Goal: Information Seeking & Learning: Learn about a topic

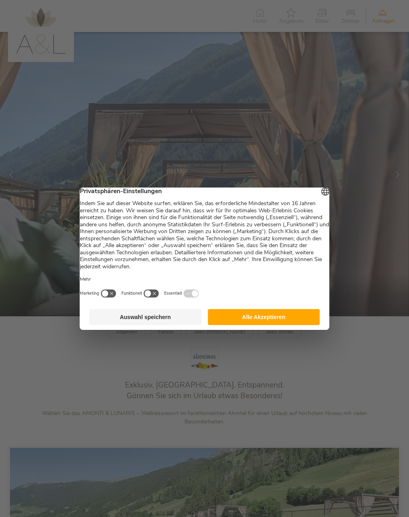
click at [271, 319] on button "Alle Akzeptieren" at bounding box center [264, 317] width 112 height 16
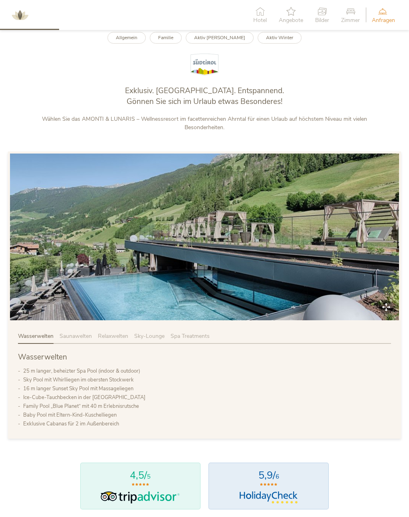
scroll to position [294, 0]
click at [79, 340] on span "Saunawelten" at bounding box center [76, 337] width 32 height 8
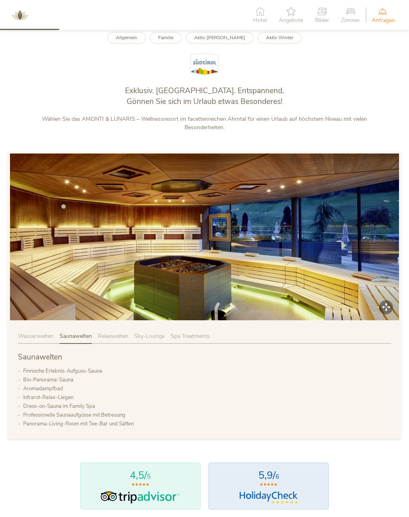
click at [114, 340] on span "Relaxwelten" at bounding box center [113, 336] width 30 height 8
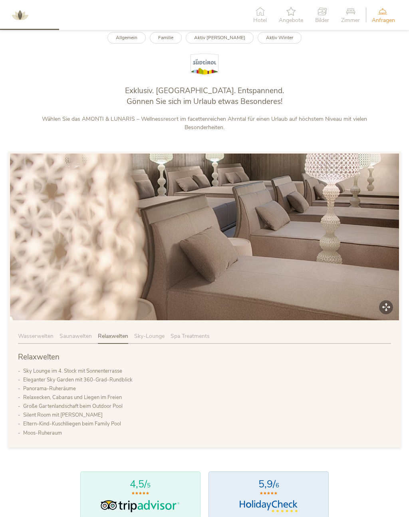
click at [150, 340] on span "Sky-Lounge" at bounding box center [149, 336] width 30 height 8
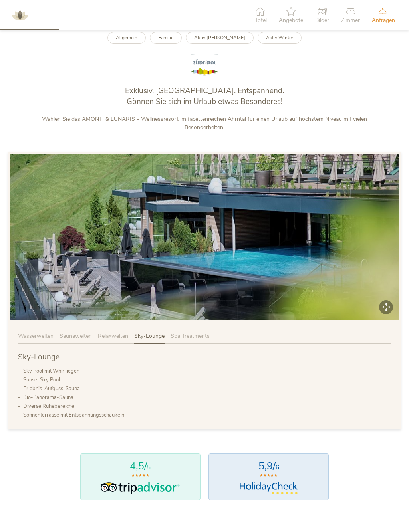
click at [199, 339] on span "Spa Treatments" at bounding box center [190, 336] width 39 height 8
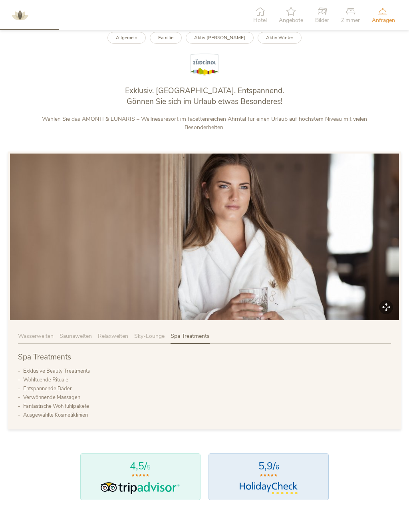
click at [29, 339] on span "Wasserwelten" at bounding box center [36, 336] width 36 height 8
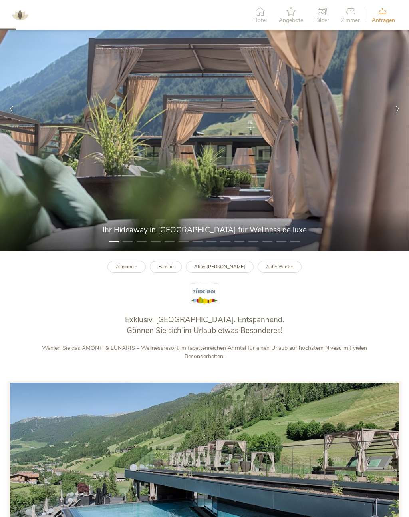
scroll to position [0, 0]
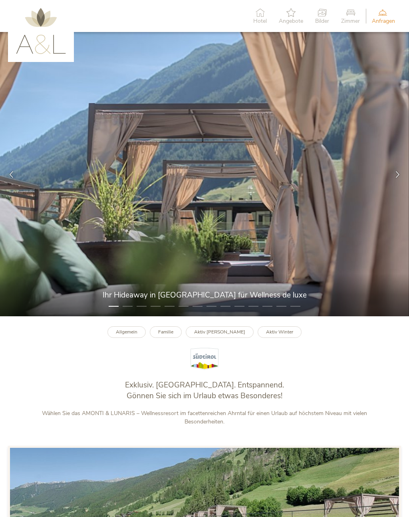
click at [392, 180] on div at bounding box center [398, 174] width 23 height 23
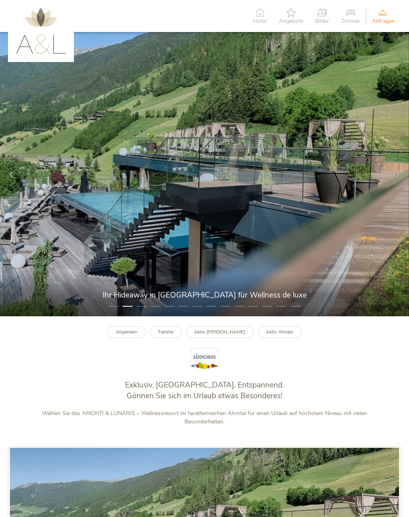
click at [13, 177] on icon at bounding box center [11, 174] width 7 height 7
click at [404, 169] on div at bounding box center [398, 174] width 23 height 23
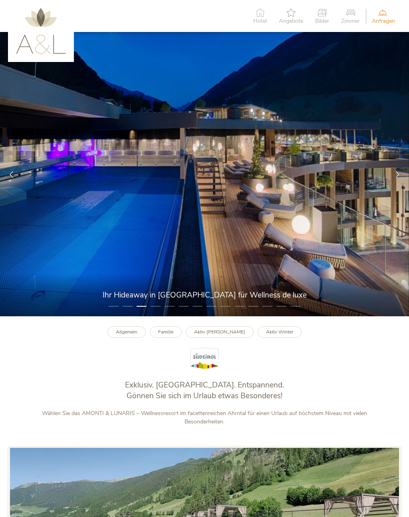
click at [397, 169] on div at bounding box center [398, 174] width 23 height 23
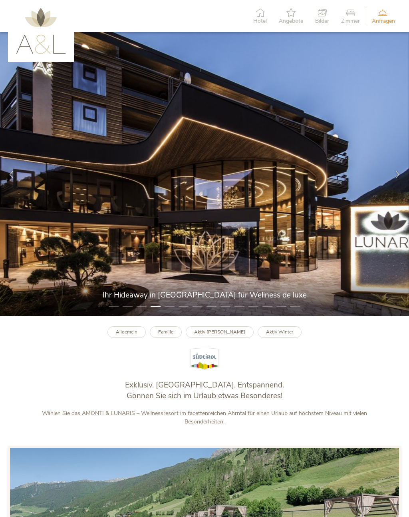
click at [405, 164] on img at bounding box center [204, 174] width 409 height 284
click at [405, 166] on div at bounding box center [398, 174] width 23 height 23
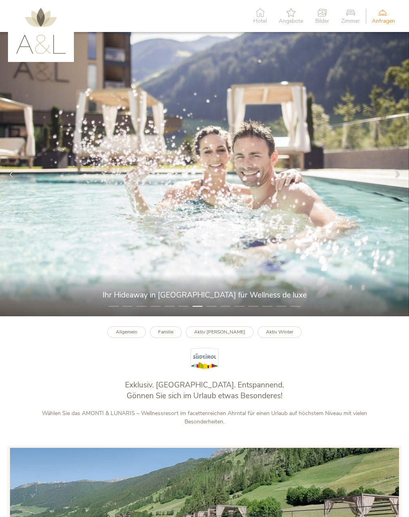
click at [405, 167] on div at bounding box center [398, 174] width 23 height 23
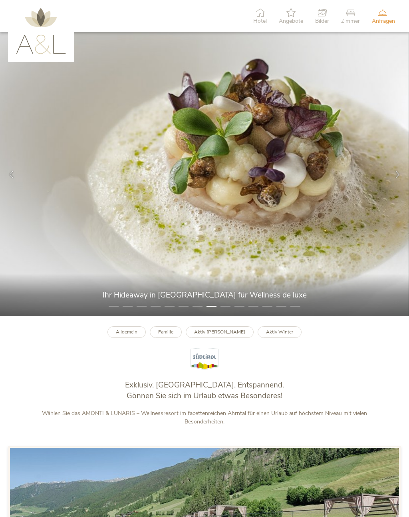
click at [405, 172] on div at bounding box center [398, 174] width 23 height 23
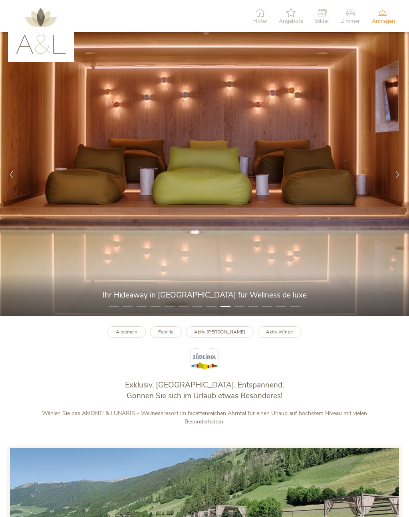
click at [403, 169] on div at bounding box center [398, 174] width 23 height 23
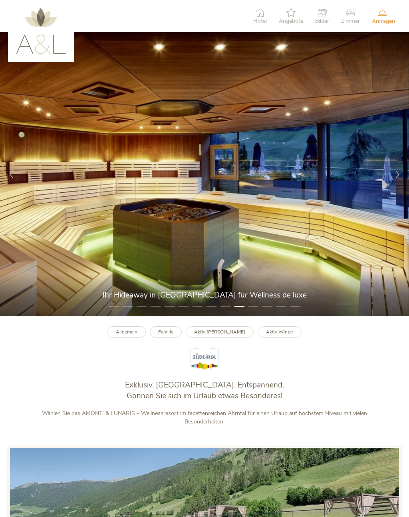
click at [405, 167] on div at bounding box center [398, 174] width 23 height 23
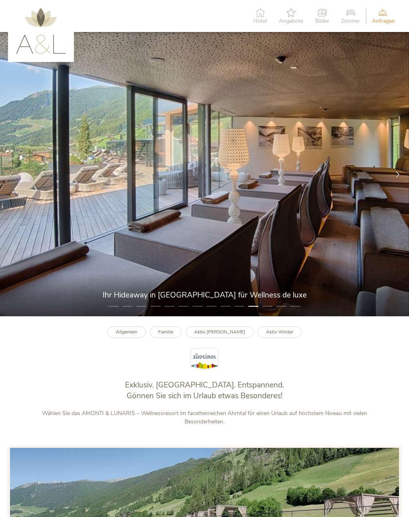
click at [405, 171] on div at bounding box center [398, 174] width 23 height 23
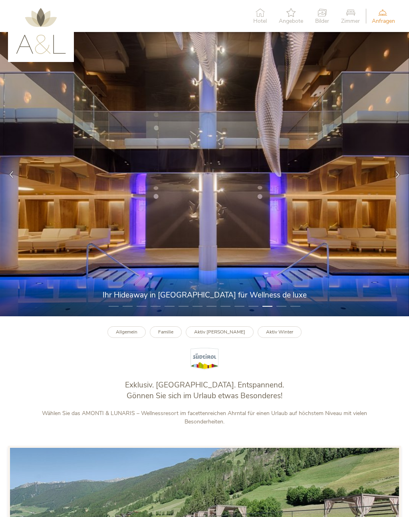
click at [405, 172] on div at bounding box center [398, 174] width 23 height 23
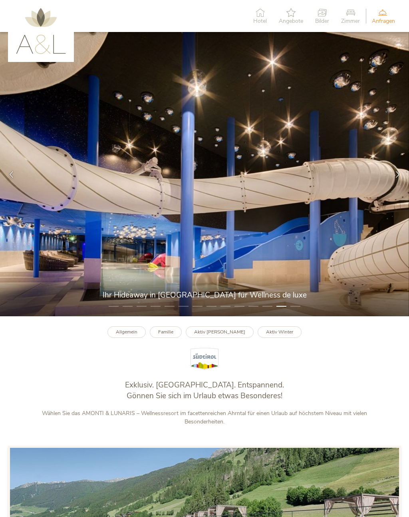
click at [404, 161] on img at bounding box center [204, 174] width 409 height 284
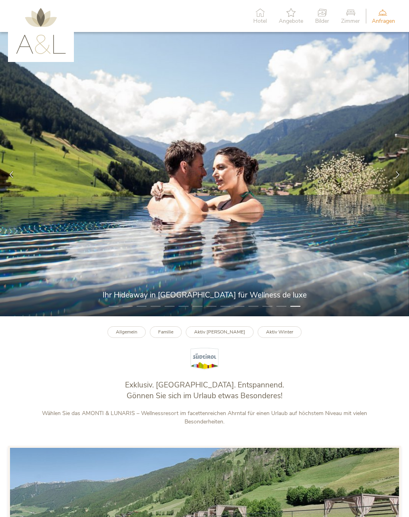
click at [351, 16] on icon at bounding box center [350, 12] width 19 height 9
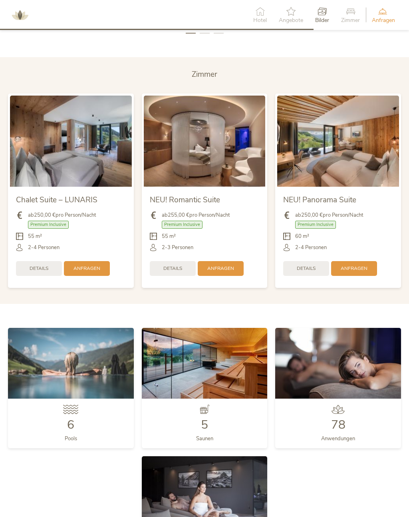
scroll to position [1597, 0]
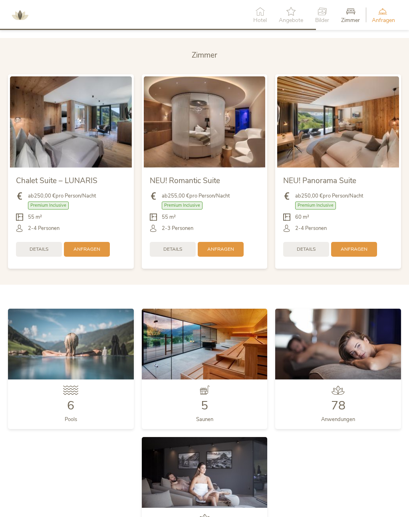
click at [353, 137] on img at bounding box center [338, 121] width 122 height 91
click at [311, 251] on span "Details" at bounding box center [306, 249] width 19 height 7
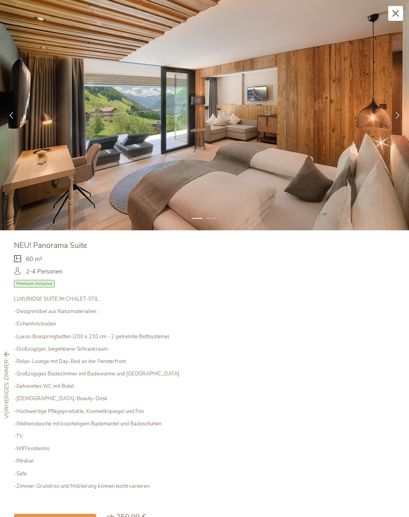
click at [401, 106] on div at bounding box center [398, 115] width 23 height 23
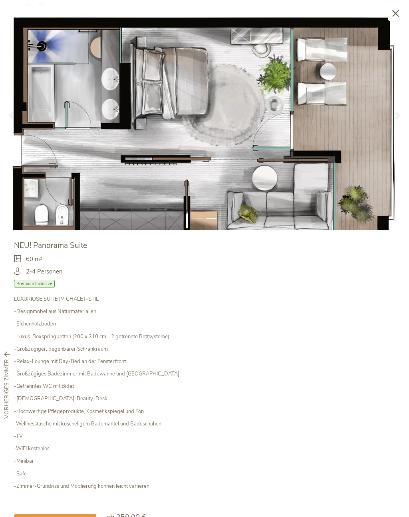
click at [106, 6] on img at bounding box center [204, 115] width 409 height 230
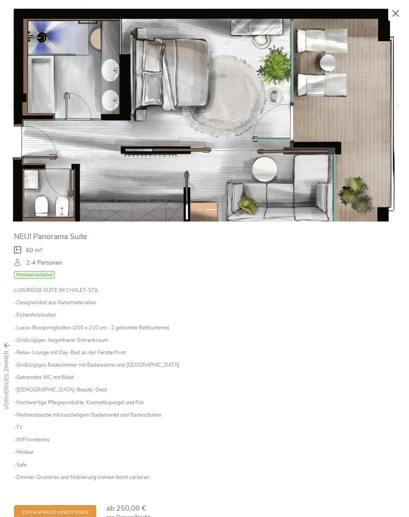
scroll to position [8, 0]
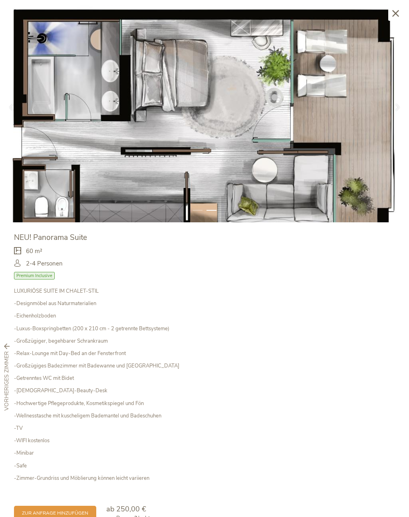
click at [12, 126] on img at bounding box center [204, 107] width 409 height 230
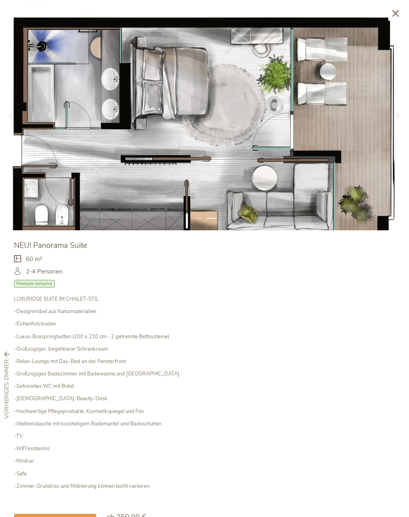
scroll to position [0, 0]
click at [7, 126] on div at bounding box center [11, 115] width 23 height 23
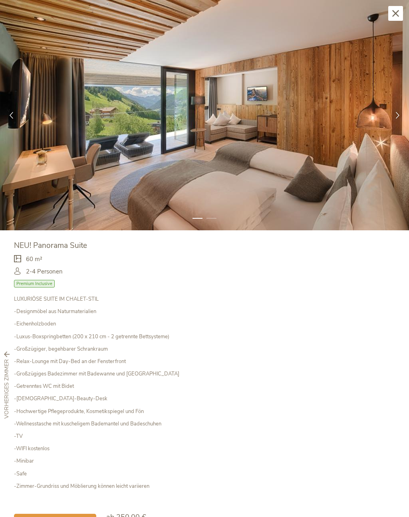
click at [14, 113] on icon at bounding box center [11, 115] width 7 height 7
